Goal: Check status: Check status

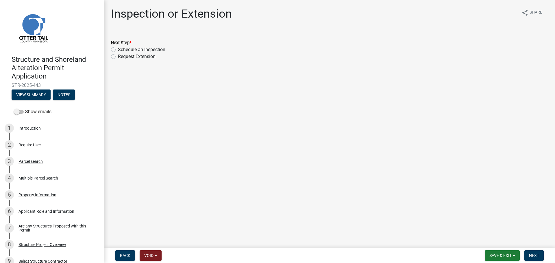
scroll to position [260, 0]
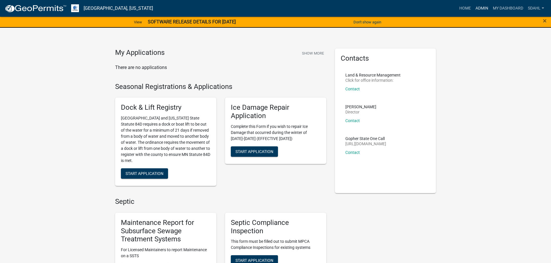
drag, startPoint x: 479, startPoint y: 8, endPoint x: 477, endPoint y: 10, distance: 3.3
click at [479, 8] on link "Admin" at bounding box center [481, 8] width 17 height 11
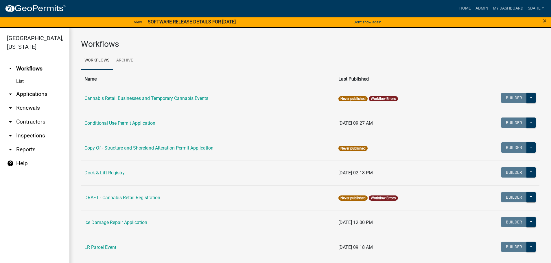
click at [31, 95] on link "arrow_drop_down Applications" at bounding box center [34, 94] width 69 height 14
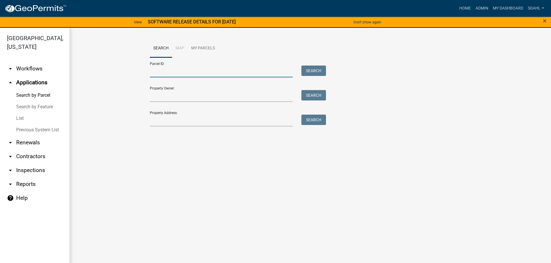
click at [226, 72] on input "Parcel ID:" at bounding box center [221, 72] width 143 height 12
type input "19956"
click at [312, 71] on button "Search" at bounding box center [313, 71] width 25 height 10
drag, startPoint x: 165, startPoint y: 71, endPoint x: 145, endPoint y: 78, distance: 20.9
click at [145, 78] on div "Search Map My Parcels Parcel ID: 19956 Search Property Owner: Search Property A…" at bounding box center [310, 94] width 330 height 111
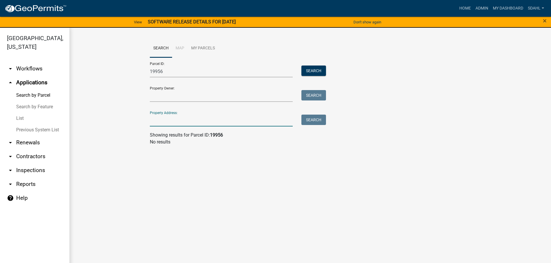
click at [162, 123] on input "Property Address:" at bounding box center [221, 121] width 143 height 12
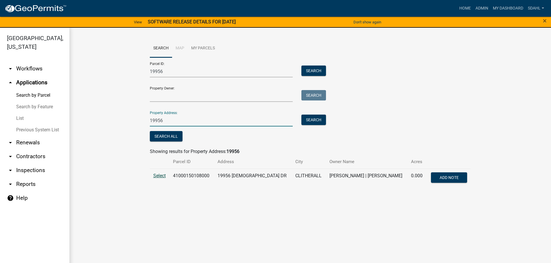
type input "19956"
click at [159, 177] on span "Select" at bounding box center [159, 175] width 12 height 5
